Goal: Register for event/course

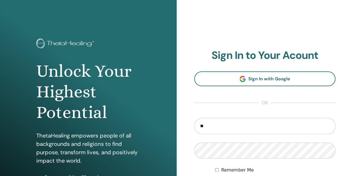
type input "*"
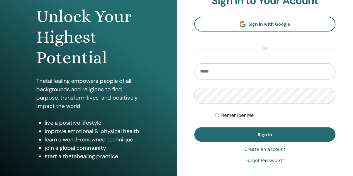
scroll to position [59, 0]
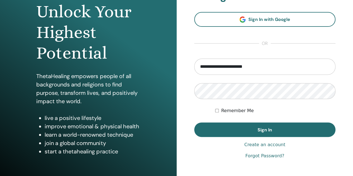
type input "**********"
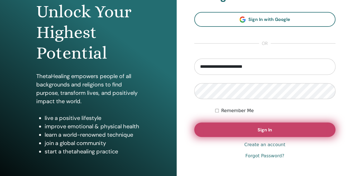
click at [231, 124] on button "Sign In" at bounding box center [265, 130] width 142 height 15
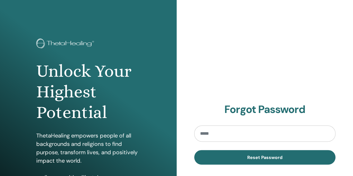
click at [289, 133] on input "email" at bounding box center [265, 134] width 142 height 16
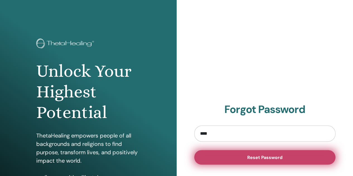
type input "**********"
click at [266, 161] on button "Reset Password" at bounding box center [265, 157] width 142 height 15
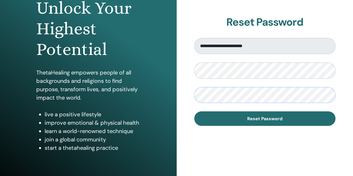
scroll to position [74, 0]
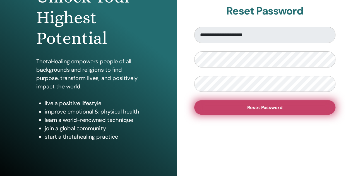
click at [282, 113] on button "Reset Password" at bounding box center [265, 107] width 142 height 15
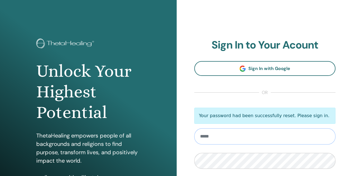
type input "**********"
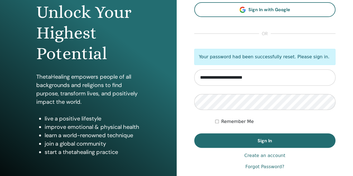
scroll to position [67, 0]
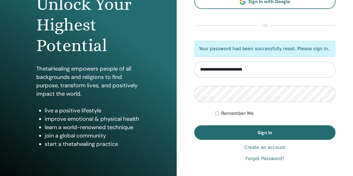
click at [292, 113] on div "Remember Me" at bounding box center [275, 113] width 120 height 7
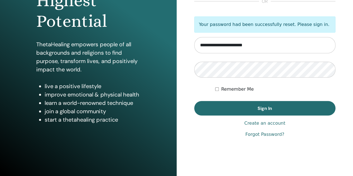
scroll to position [92, 0]
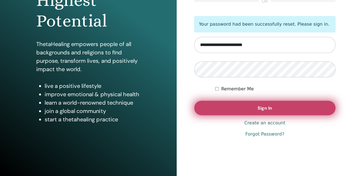
click at [270, 111] on button "Sign In" at bounding box center [265, 108] width 142 height 15
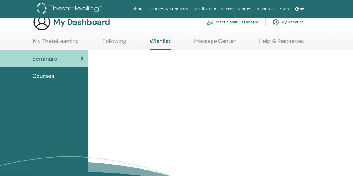
scroll to position [11, 0]
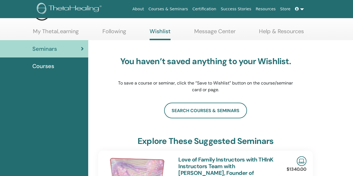
click at [353, 155] on html "About Courses & Seminars Certification Success Stories Resources Store SO [PERS…" at bounding box center [176, 67] width 353 height 176
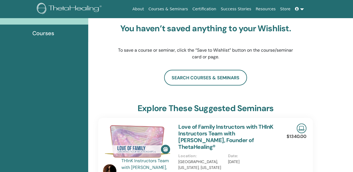
scroll to position [59, 0]
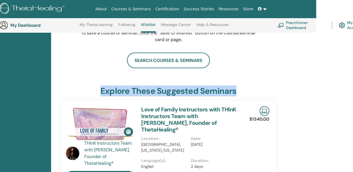
click at [316, 86] on html "About Courses & Seminars Certification Success Stories Resources Store SO [PERS…" at bounding box center [139, 0] width 353 height 172
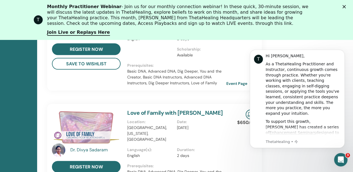
scroll to position [0, 0]
click at [342, 51] on icon "Dismiss notification" at bounding box center [343, 51] width 3 height 3
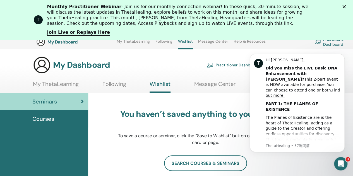
scroll to position [19, 0]
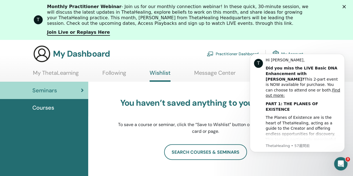
click at [346, 7] on polygon "クローズ" at bounding box center [344, 6] width 3 height 3
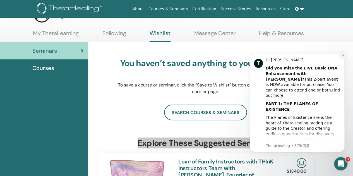
click at [345, 55] on button "Dismiss notification" at bounding box center [343, 55] width 7 height 7
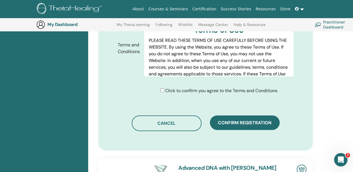
scroll to position [304, 0]
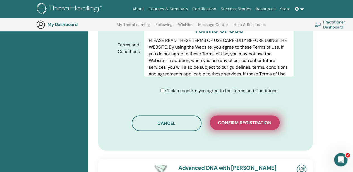
click at [256, 120] on span "Confirm registration" at bounding box center [245, 123] width 54 height 6
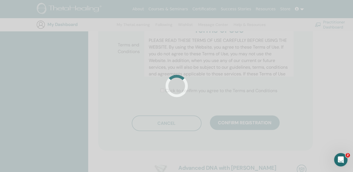
click at [256, 116] on div at bounding box center [176, 86] width 353 height 172
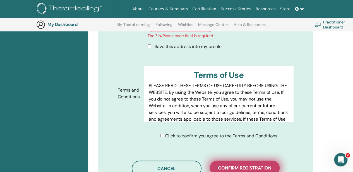
click at [254, 161] on button "Confirm registration" at bounding box center [245, 168] width 70 height 15
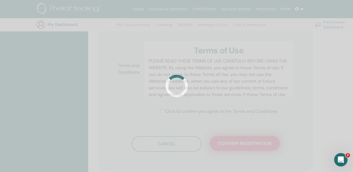
click at [254, 158] on div "Confirm Your Registration You are registering for Advanced DNA with [PERSON_NAM…" at bounding box center [206, 33] width 228 height 526
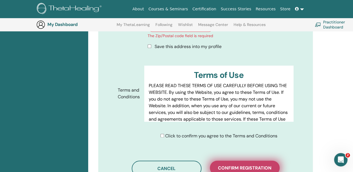
click at [254, 161] on button "Confirm registration" at bounding box center [245, 168] width 70 height 15
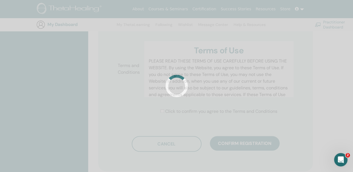
click at [254, 158] on div at bounding box center [176, 86] width 353 height 172
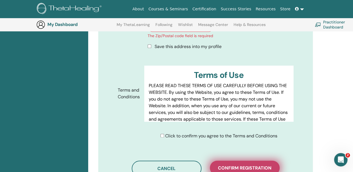
click at [251, 165] on span "Confirm registration" at bounding box center [245, 168] width 54 height 6
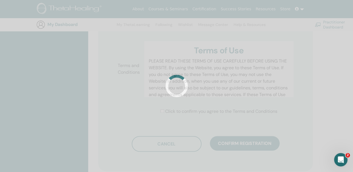
click at [251, 150] on div at bounding box center [176, 86] width 353 height 172
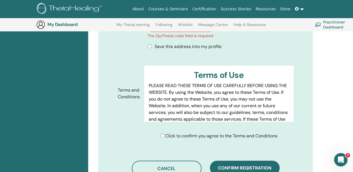
click at [251, 165] on span "Confirm registration" at bounding box center [245, 168] width 54 height 6
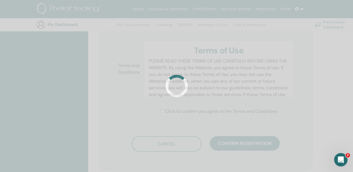
click at [251, 150] on div at bounding box center [176, 86] width 353 height 172
click at [251, 150] on div "Confirm Your Registration You are registering for Advanced DNA with [PERSON_NAM…" at bounding box center [206, 33] width 228 height 526
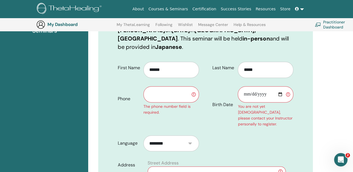
scroll to position [92, 0]
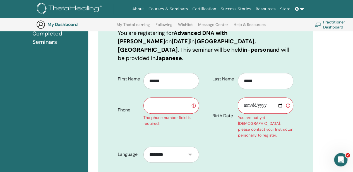
click at [164, 98] on input "text" at bounding box center [172, 105] width 56 height 16
type input "**********"
click at [247, 100] on input "Birth Date" at bounding box center [266, 105] width 56 height 16
click at [254, 97] on input "Birth Date" at bounding box center [266, 105] width 56 height 16
type input "**********"
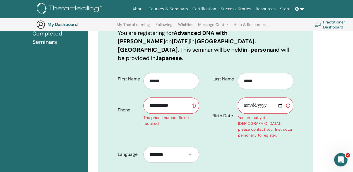
click at [188, 147] on select "********" at bounding box center [172, 155] width 56 height 16
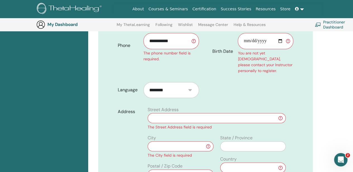
scroll to position [159, 0]
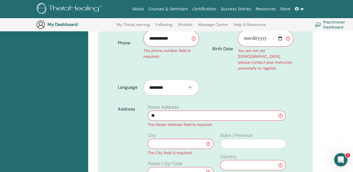
type input "*"
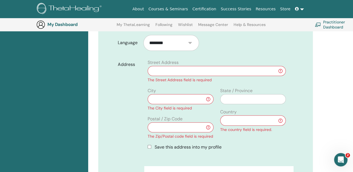
scroll to position [192, 0]
